Goal: Communication & Community: Share content

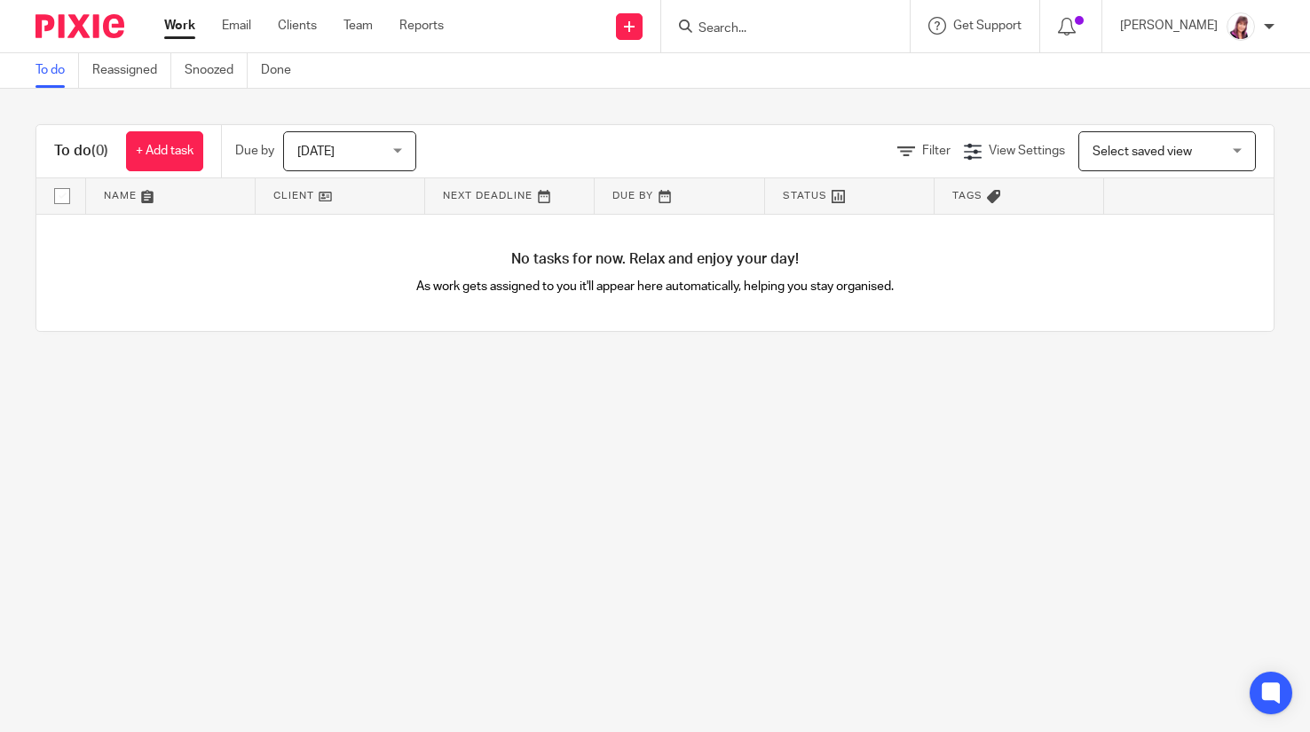
click at [736, 32] on input "Search" at bounding box center [777, 29] width 160 height 16
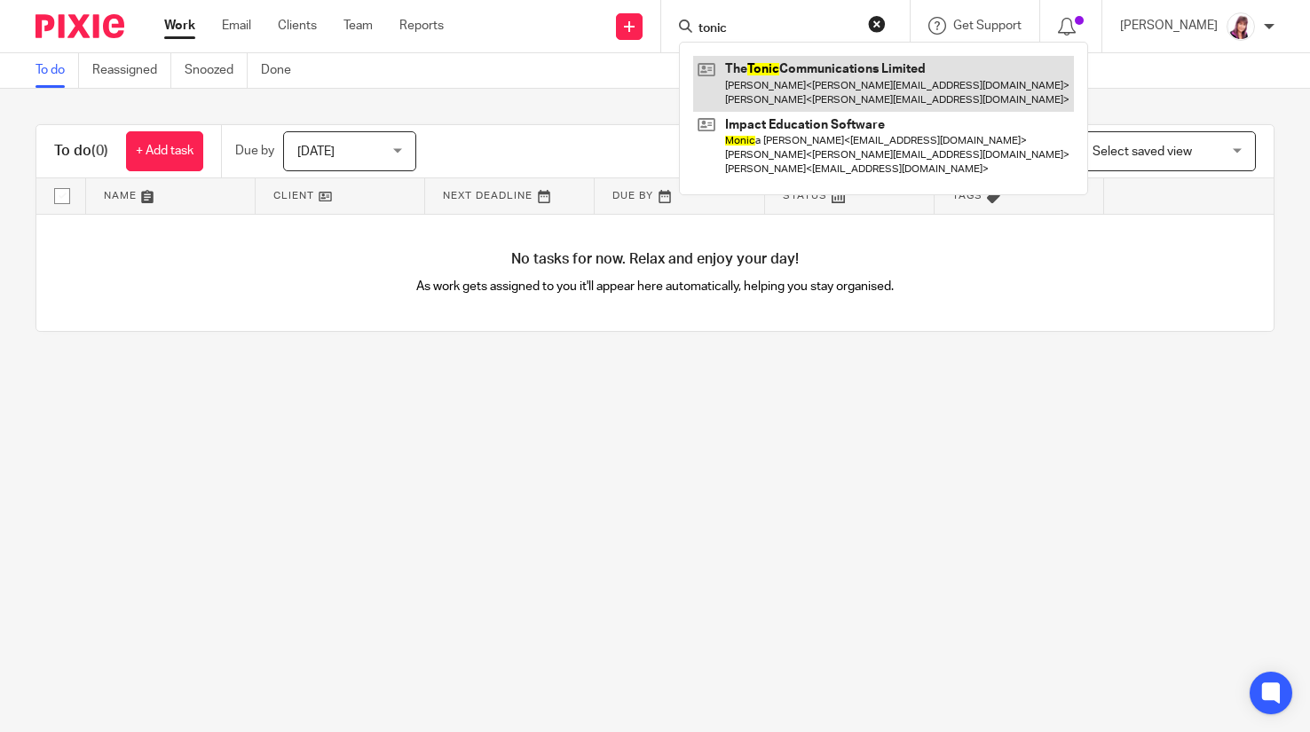
type input "tonic"
click at [824, 80] on link at bounding box center [883, 83] width 381 height 55
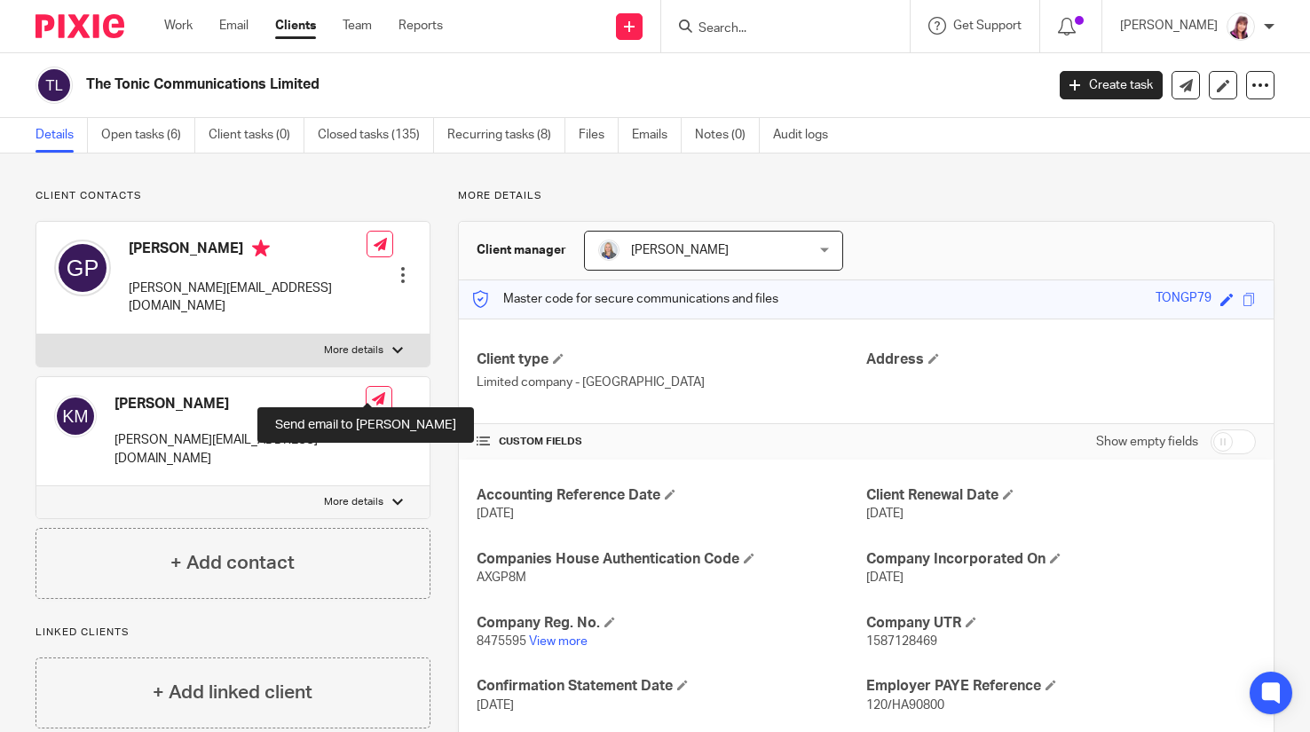
click at [372, 392] on icon at bounding box center [378, 398] width 13 height 13
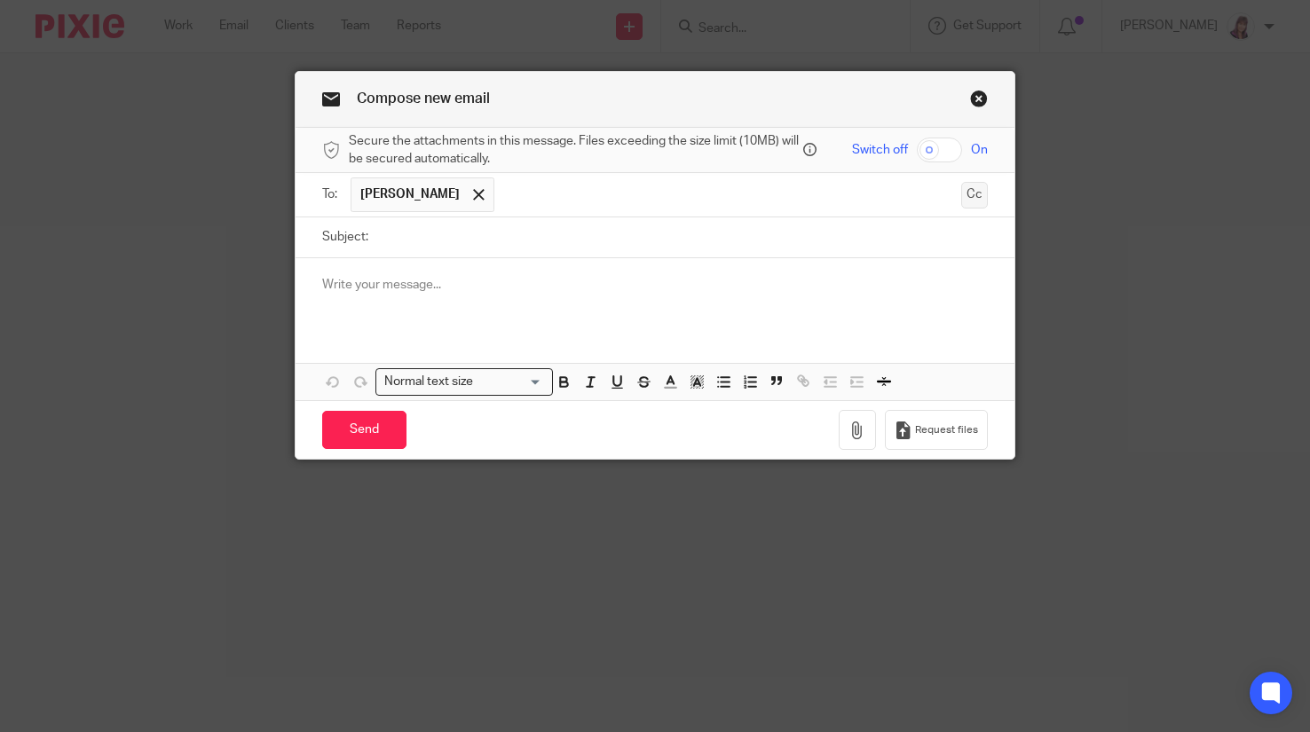
click at [966, 203] on button "Cc" at bounding box center [974, 195] width 27 height 27
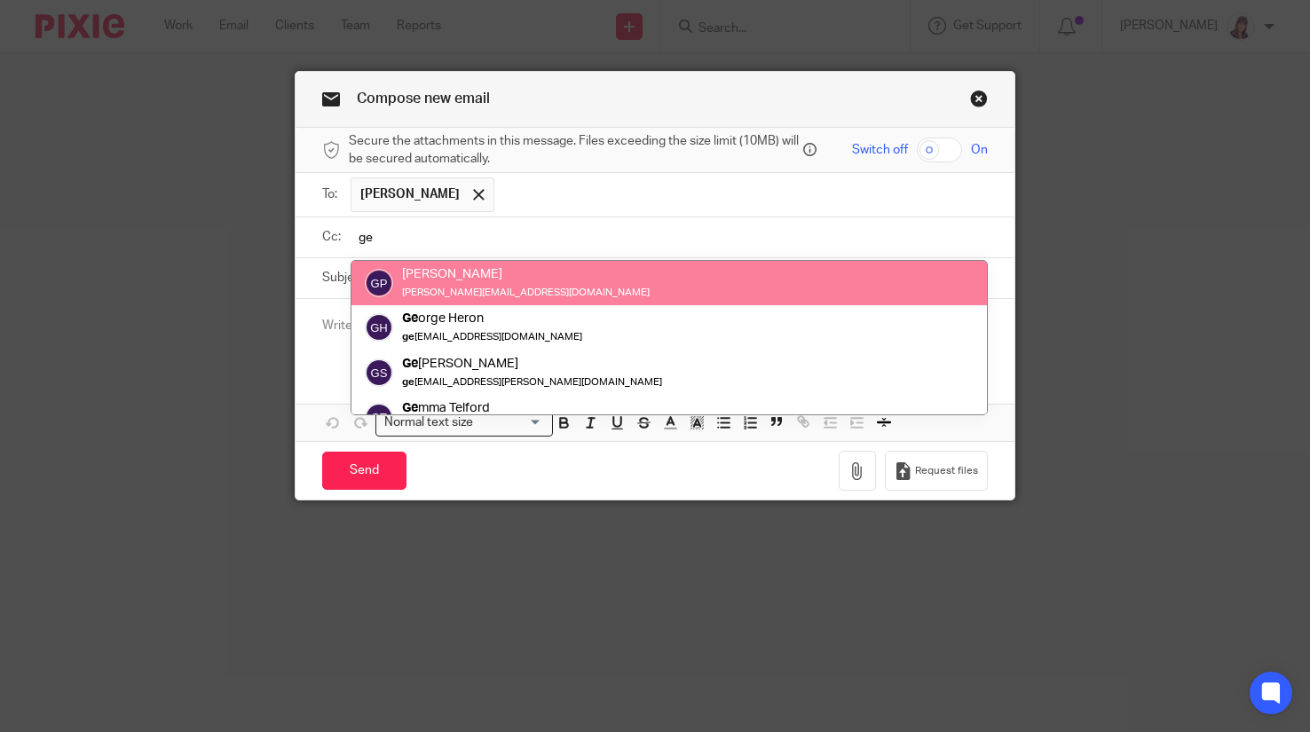
type input "ge"
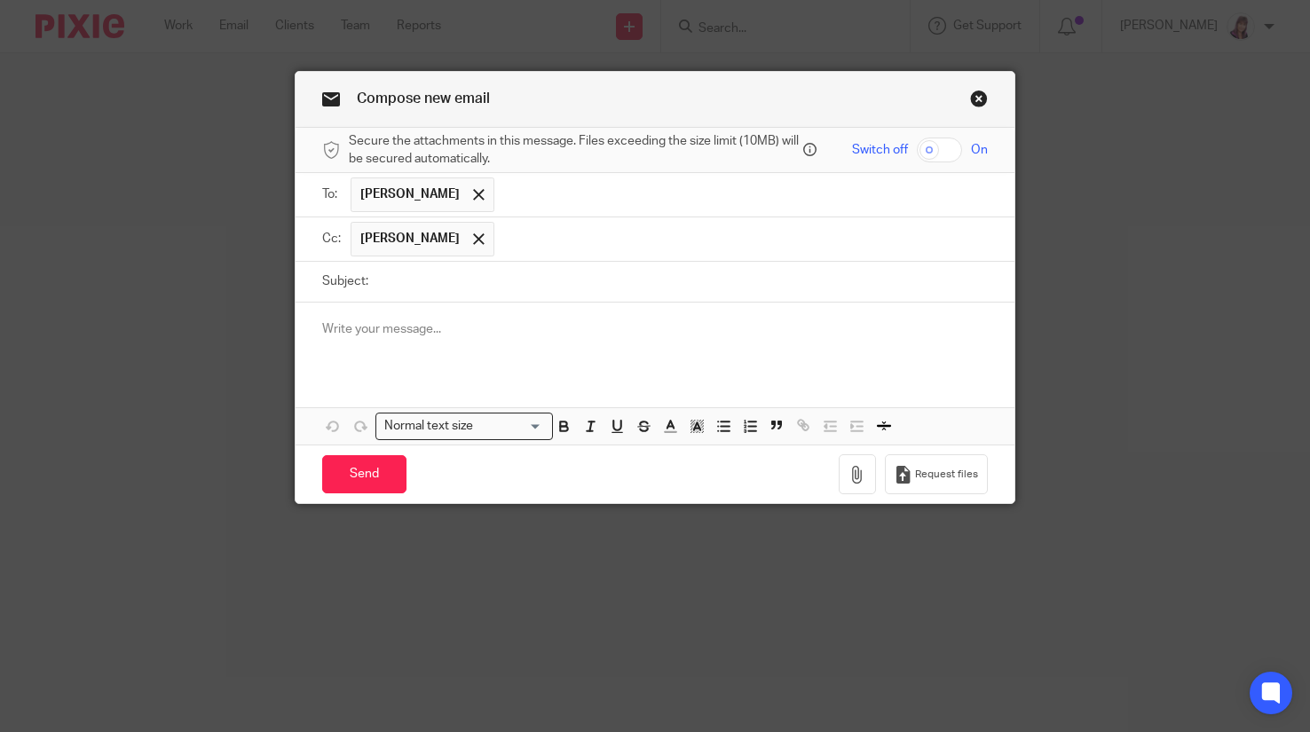
click at [937, 153] on input "checkbox" at bounding box center [939, 150] width 45 height 25
checkbox input "true"
click at [857, 478] on icon "button" at bounding box center [858, 475] width 18 height 18
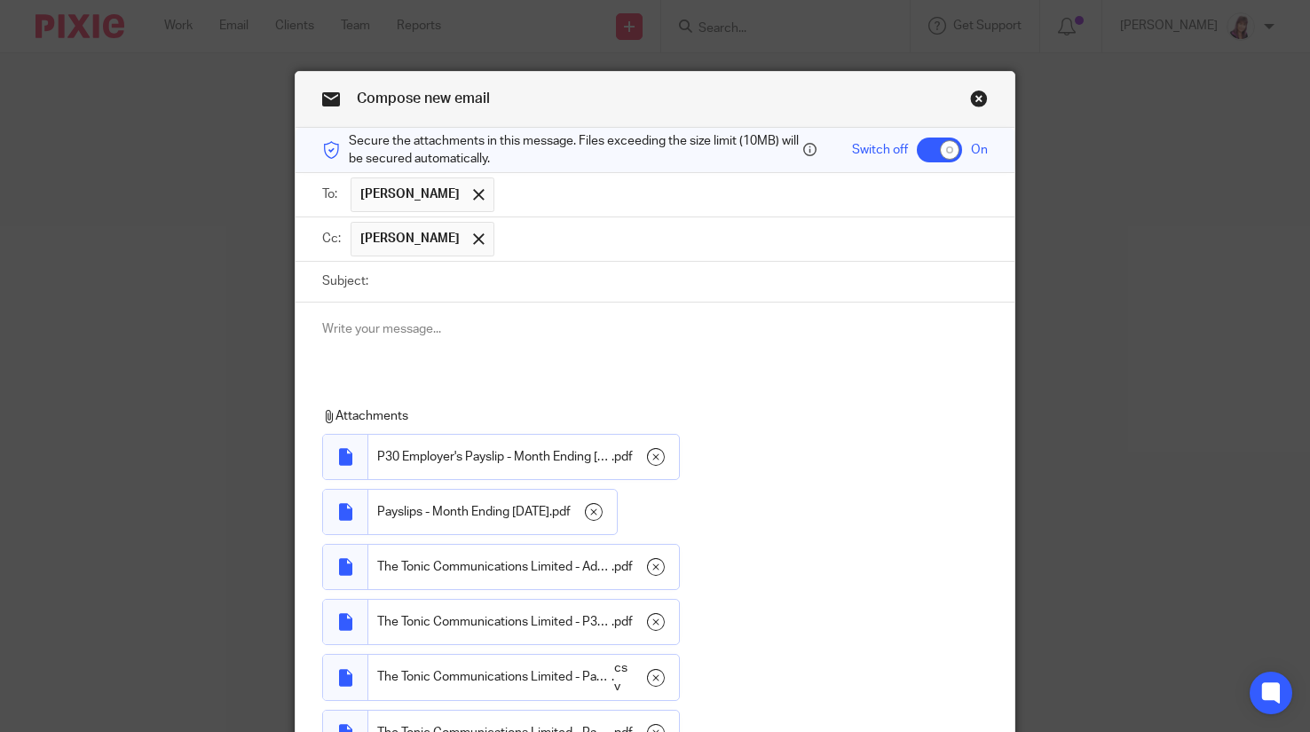
click at [400, 286] on input "Subject:" at bounding box center [682, 282] width 611 height 40
type input "August Payroll"
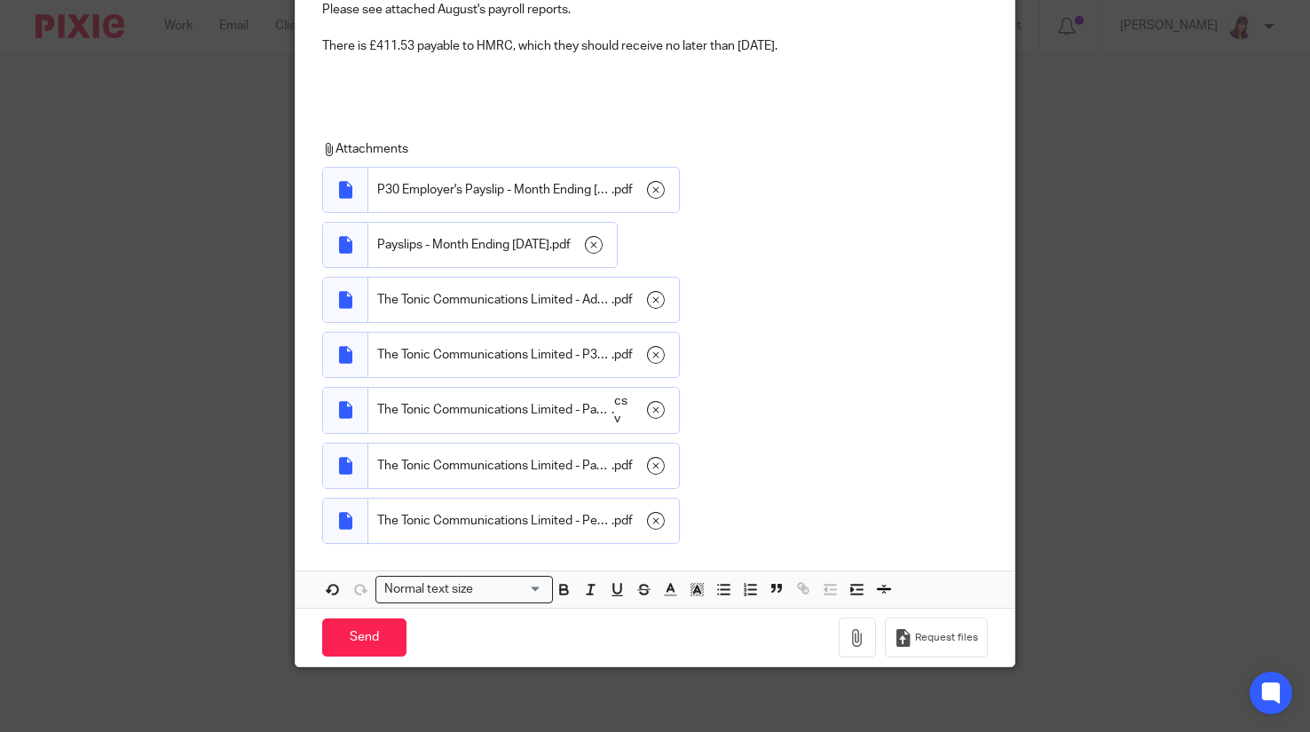
scroll to position [364, 0]
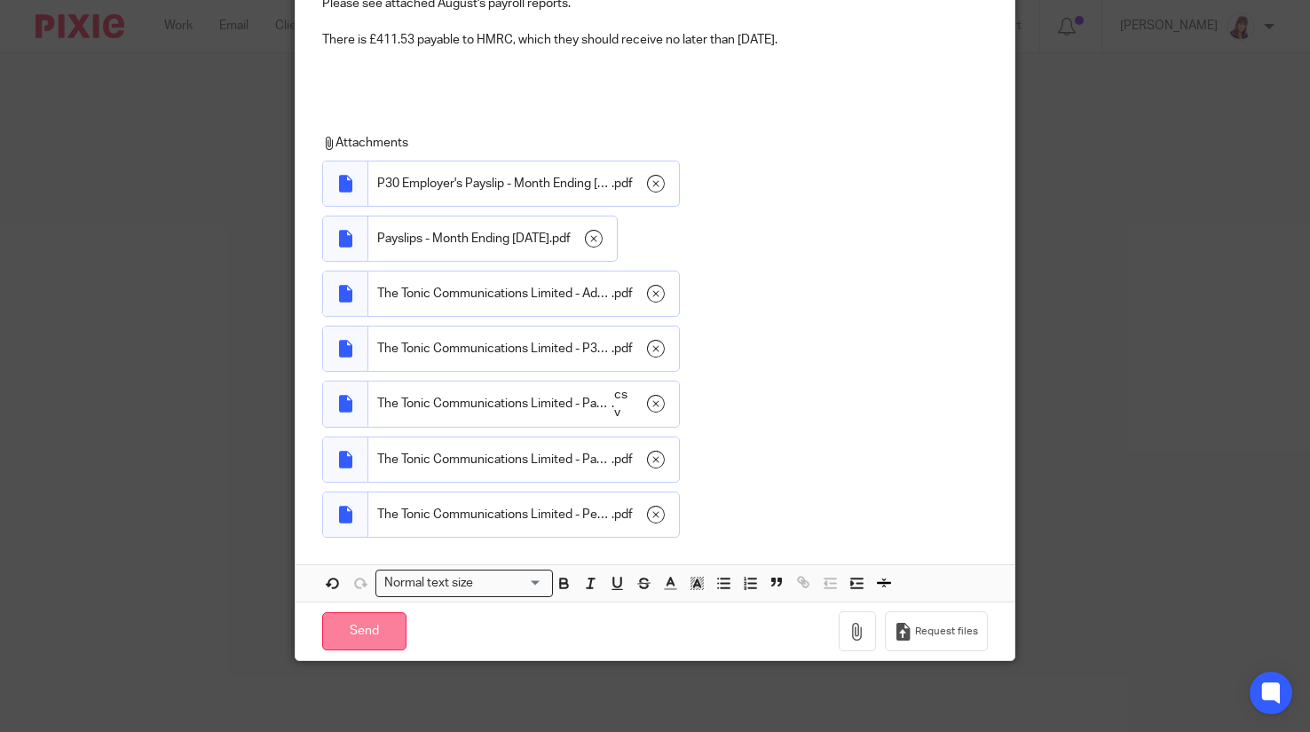
click at [370, 619] on input "Send" at bounding box center [364, 632] width 84 height 38
